Goal: Information Seeking & Learning: Find contact information

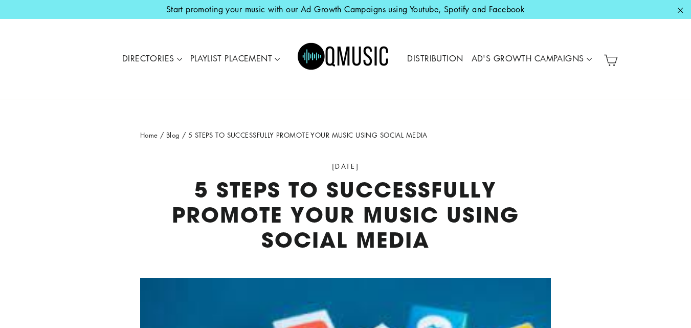
drag, startPoint x: 674, startPoint y: 12, endPoint x: 685, endPoint y: 13, distance: 10.8
click at [677, 12] on button ""Close"" at bounding box center [680, 10] width 21 height 14
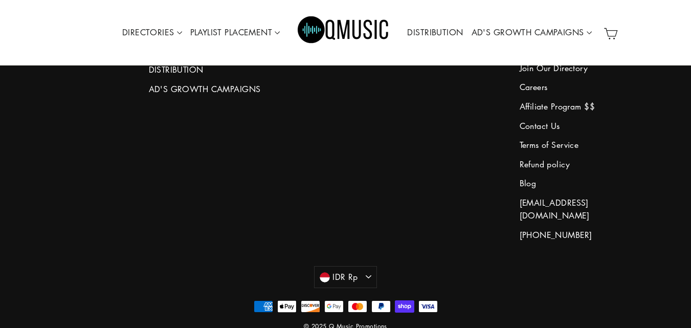
scroll to position [3612, 0]
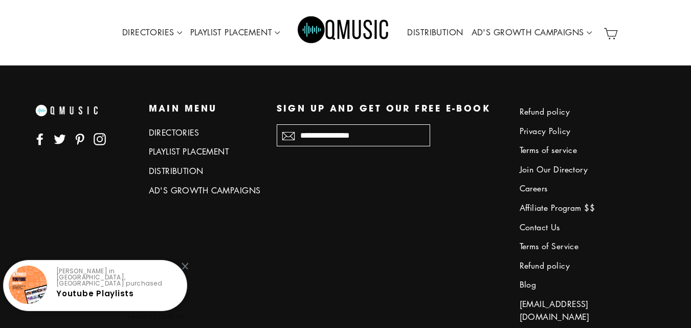
click at [317, 146] on input "Enter your email" at bounding box center [354, 135] width 154 height 22
click at [550, 236] on link "Contact Us" at bounding box center [576, 227] width 113 height 17
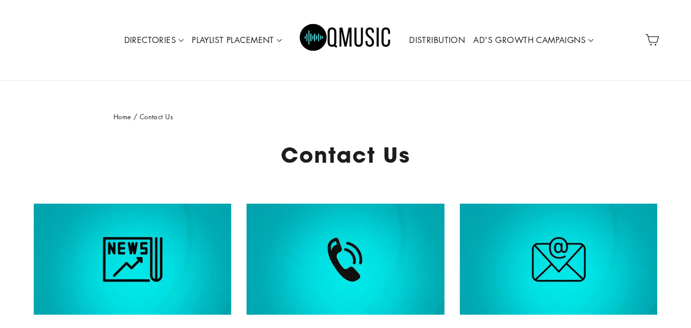
scroll to position [200, 0]
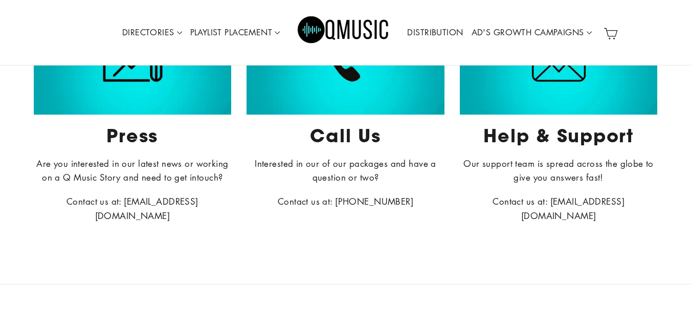
drag, startPoint x: 699, startPoint y: 56, endPoint x: 698, endPoint y: 110, distance: 54.3
drag, startPoint x: 103, startPoint y: 201, endPoint x: 223, endPoint y: 202, distance: 119.8
click at [223, 202] on p "Contact us at: [EMAIL_ADDRESS][DOMAIN_NAME]" at bounding box center [133, 209] width 198 height 28
drag, startPoint x: 657, startPoint y: 201, endPoint x: 530, endPoint y: 205, distance: 127.5
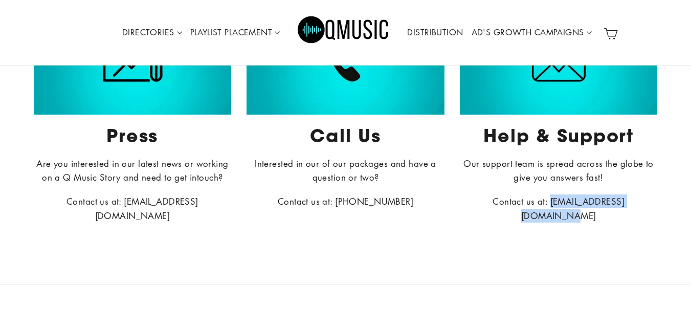
click at [530, 205] on p "Contact us at: [EMAIL_ADDRESS][DOMAIN_NAME]" at bounding box center [559, 209] width 198 height 28
copy p "[EMAIL_ADDRESS][DOMAIN_NAME]"
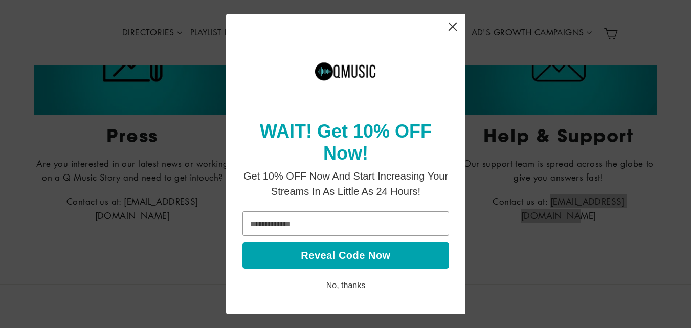
scroll to position [0, 0]
click at [459, 29] on icon "Close" at bounding box center [453, 27] width 20 height 20
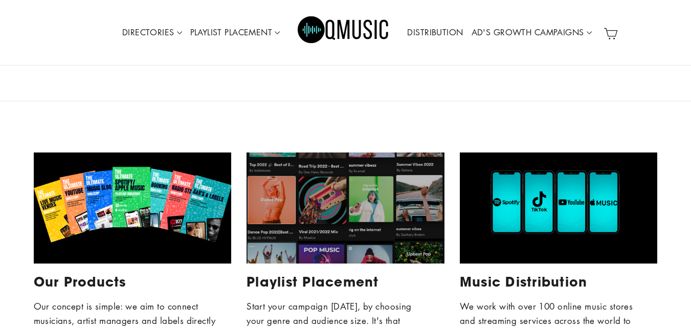
scroll to position [814, 0]
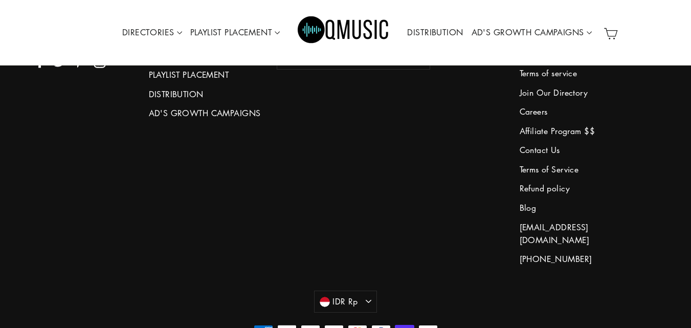
drag, startPoint x: 391, startPoint y: 293, endPoint x: 331, endPoint y: 293, distance: 59.9
copy div "Q Music Promotions"
